Goal: Find specific page/section: Find specific page/section

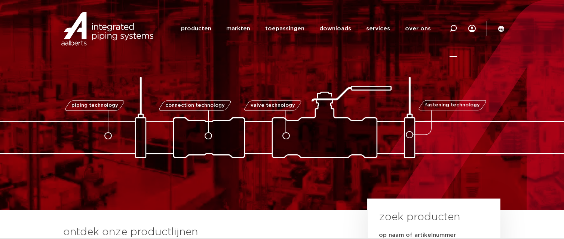
click at [453, 25] on icon at bounding box center [453, 28] width 7 height 7
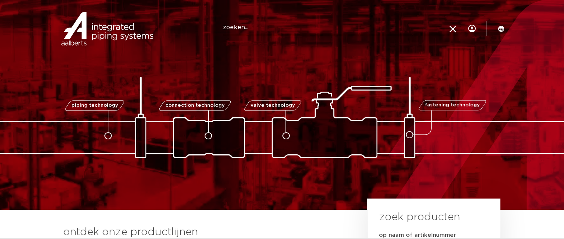
click at [453, 25] on icon at bounding box center [453, 29] width 10 height 10
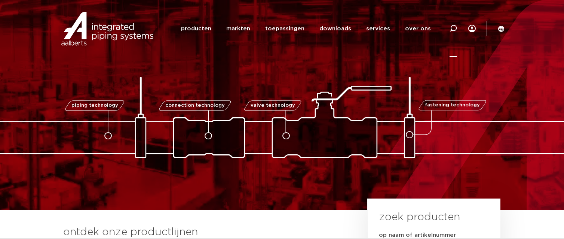
click at [452, 26] on icon at bounding box center [453, 28] width 9 height 9
click at [454, 25] on icon at bounding box center [453, 28] width 9 height 9
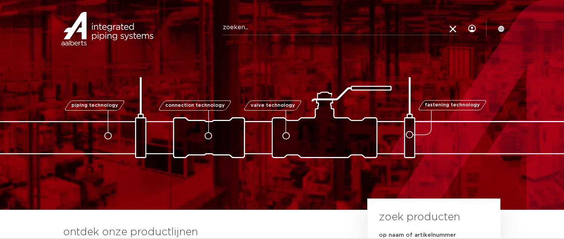
paste input "3805923"
type input "3805923"
click button "Zoeken" at bounding box center [0, 0] width 0 height 0
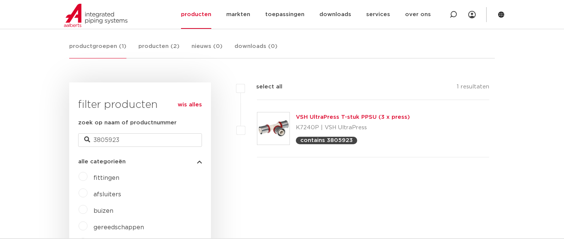
click at [97, 20] on img at bounding box center [96, 15] width 64 height 23
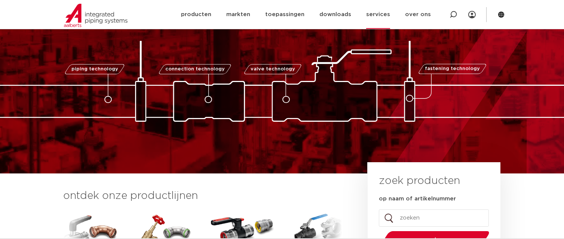
scroll to position [75, 0]
